Goal: Check status: Check status

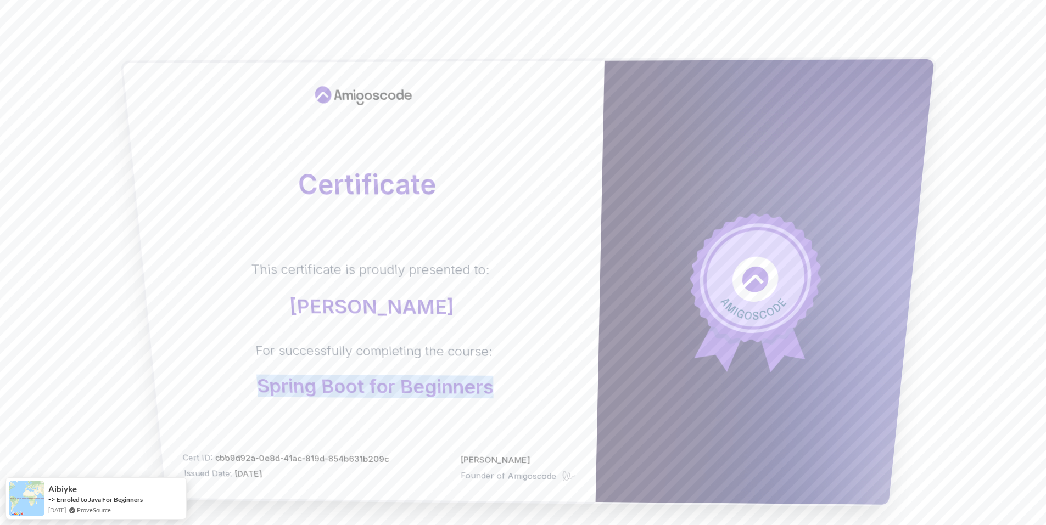
drag, startPoint x: 272, startPoint y: 378, endPoint x: 511, endPoint y: 399, distance: 240.3
click at [511, 399] on div "Certificate This certificate is proudly presented to: [PERSON_NAME] For success…" at bounding box center [363, 281] width 482 height 441
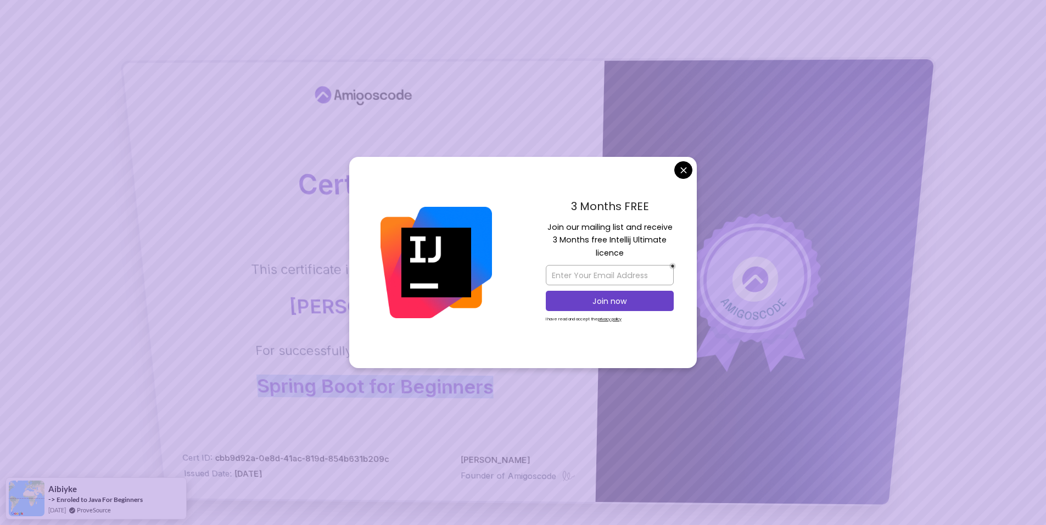
copy p "Spring Boot for Beginners"
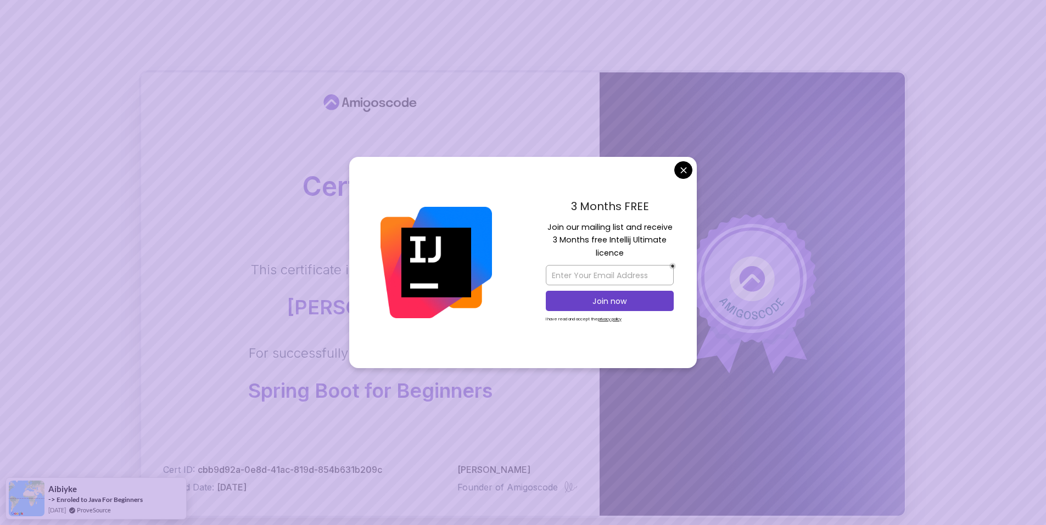
click at [684, 165] on body "Certificate This certificate is proudly presented to: [PERSON_NAME] For success…" at bounding box center [523, 347] width 1046 height 695
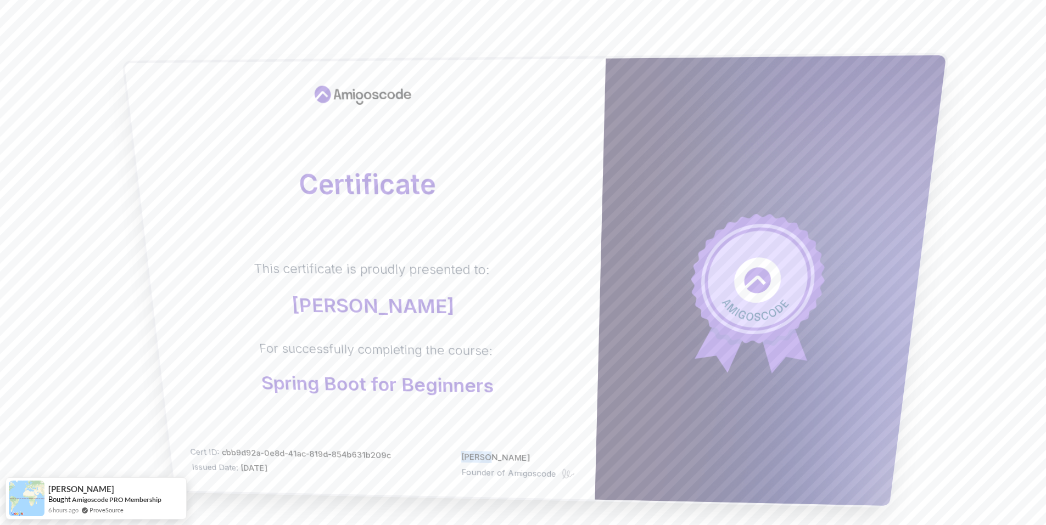
drag, startPoint x: 457, startPoint y: 458, endPoint x: 490, endPoint y: 458, distance: 32.4
click at [490, 458] on div "Cert ID: cbb9d92a-0e8d-41ac-819d-854b631b209c Issued Date: [DATE] [PERSON_NAME]…" at bounding box center [381, 463] width 385 height 34
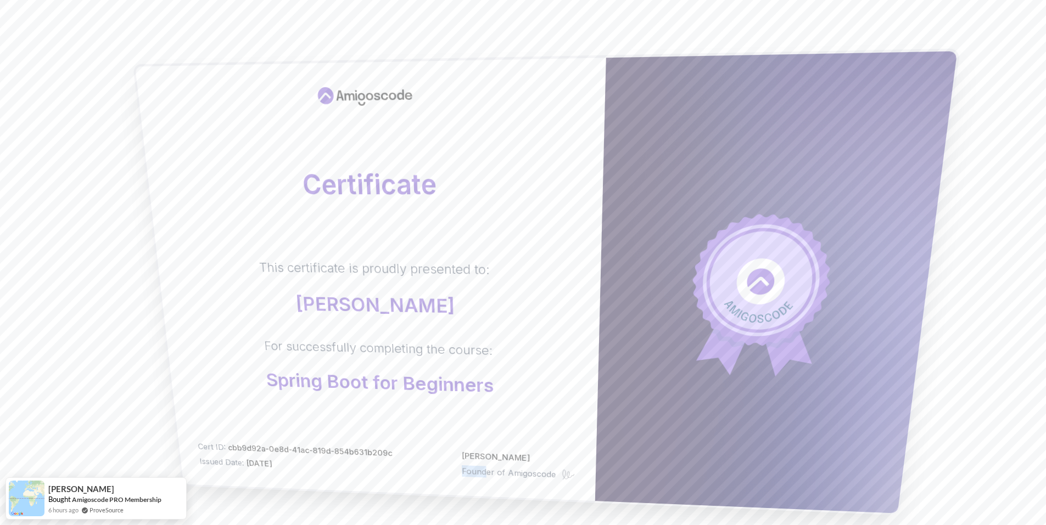
drag, startPoint x: 490, startPoint y: 458, endPoint x: 486, endPoint y: 489, distance: 30.4
click at [486, 489] on div "Certificate This certificate is proudly presented to: [PERSON_NAME] For success…" at bounding box center [370, 280] width 471 height 444
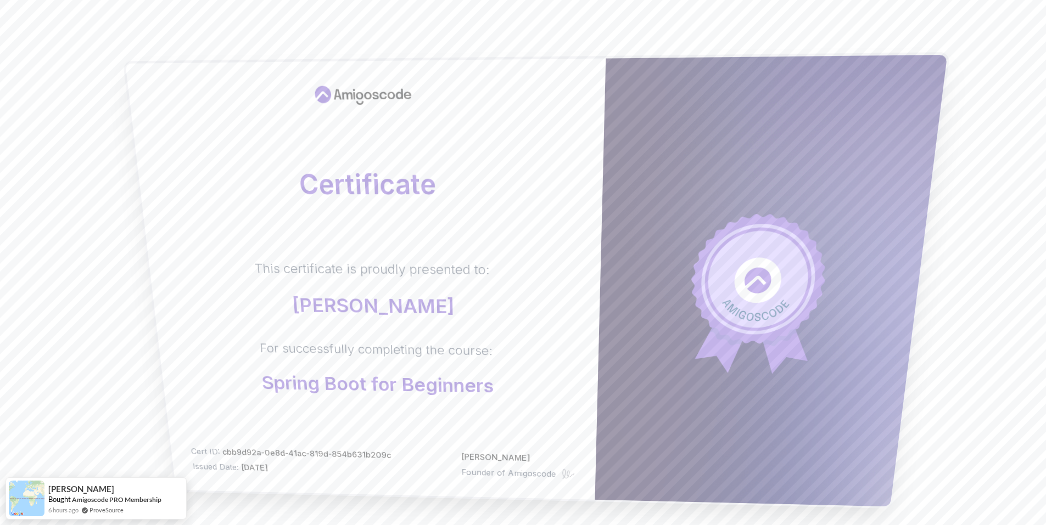
drag, startPoint x: 486, startPoint y: 489, endPoint x: 508, endPoint y: 481, distance: 22.8
click at [508, 481] on div "Certificate This certificate is proudly presented to: [PERSON_NAME] For success…" at bounding box center [365, 279] width 480 height 441
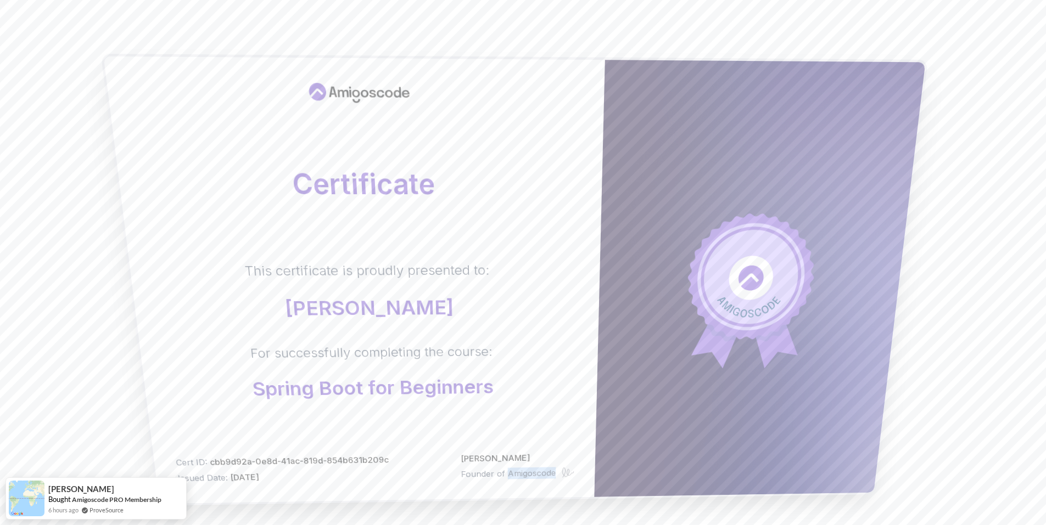
drag, startPoint x: 508, startPoint y: 475, endPoint x: 555, endPoint y: 479, distance: 46.8
click at [555, 479] on p "Founder of Amigoscode" at bounding box center [508, 473] width 95 height 13
copy p "Amigoscode"
